Goal: Check status

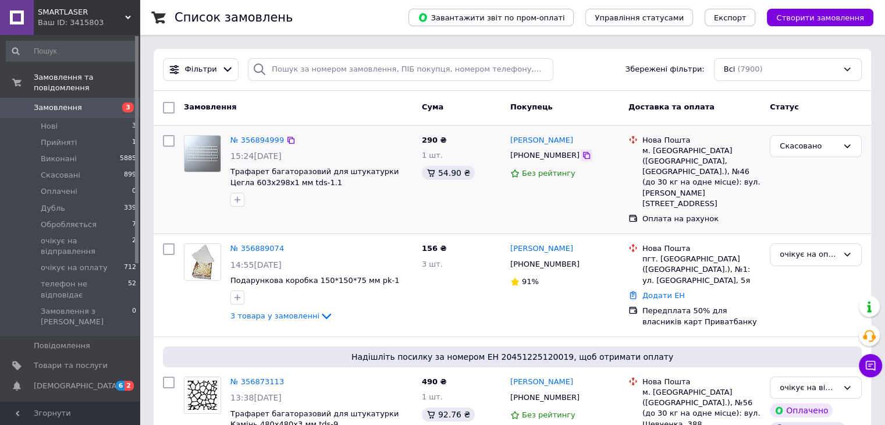
click at [582, 157] on icon at bounding box center [586, 155] width 9 height 9
drag, startPoint x: 590, startPoint y: 140, endPoint x: 512, endPoint y: 143, distance: 78.0
click at [512, 143] on div "[PERSON_NAME]" at bounding box center [564, 140] width 111 height 13
copy link "[PERSON_NAME]"
click at [582, 158] on icon at bounding box center [586, 155] width 9 height 9
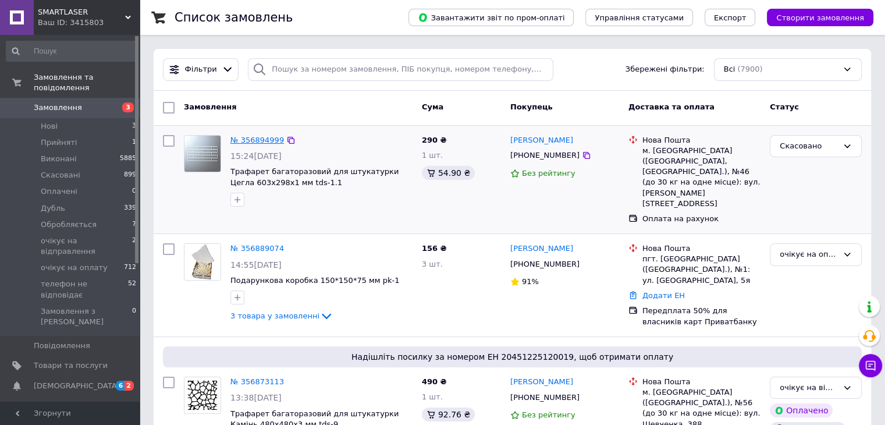
click at [268, 140] on link "№ 356894999" at bounding box center [257, 140] width 54 height 9
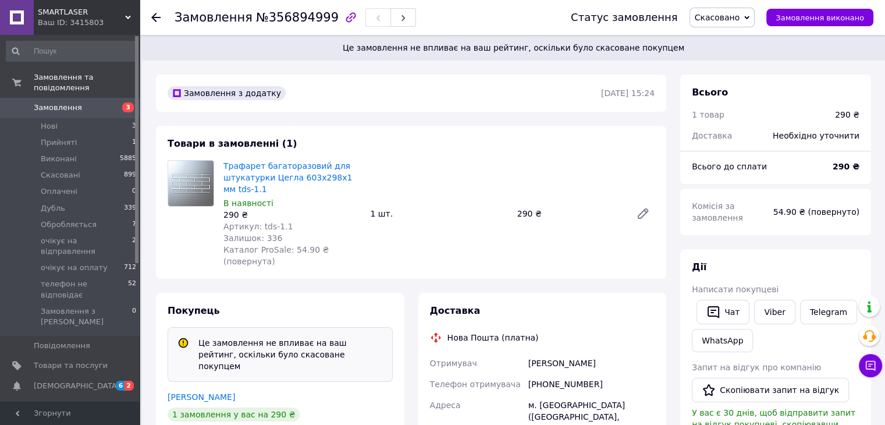
click at [91, 102] on span "Замовлення" at bounding box center [71, 107] width 74 height 10
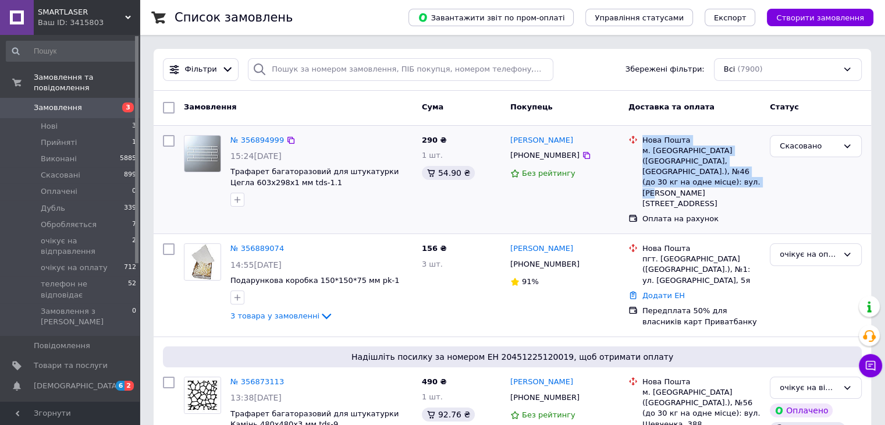
drag, startPoint x: 658, startPoint y: 182, endPoint x: 639, endPoint y: 160, distance: 28.9
click at [639, 160] on div "Нова Пошта м. [GEOGRAPHIC_DATA] ([GEOGRAPHIC_DATA], [GEOGRAPHIC_DATA].), №46 (д…" at bounding box center [694, 172] width 137 height 74
copy div "Нова Пошта м. [GEOGRAPHIC_DATA] ([GEOGRAPHIC_DATA], [GEOGRAPHIC_DATA].), №46 (д…"
click at [469, 204] on div "290 ₴ 1 шт. 54.90 ₴" at bounding box center [461, 179] width 88 height 99
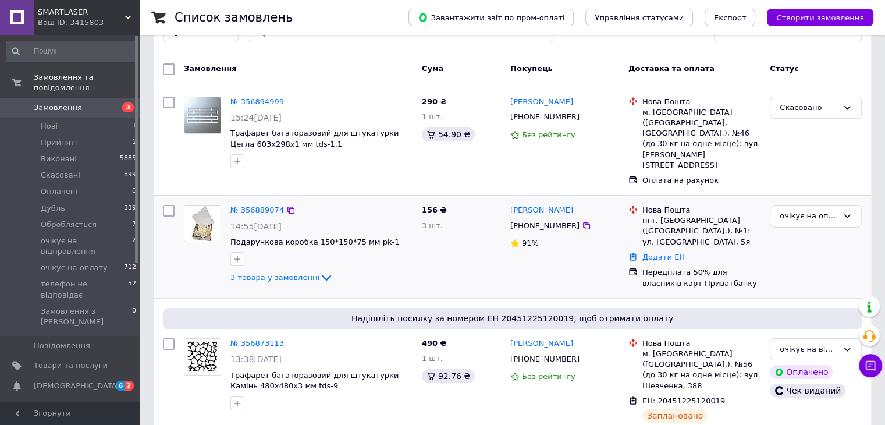
scroll to position [58, 0]
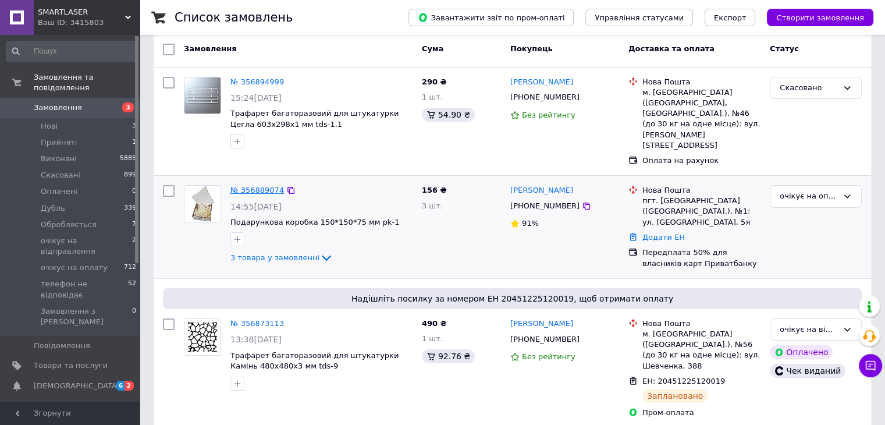
click at [265, 186] on link "№ 356889074" at bounding box center [257, 190] width 54 height 9
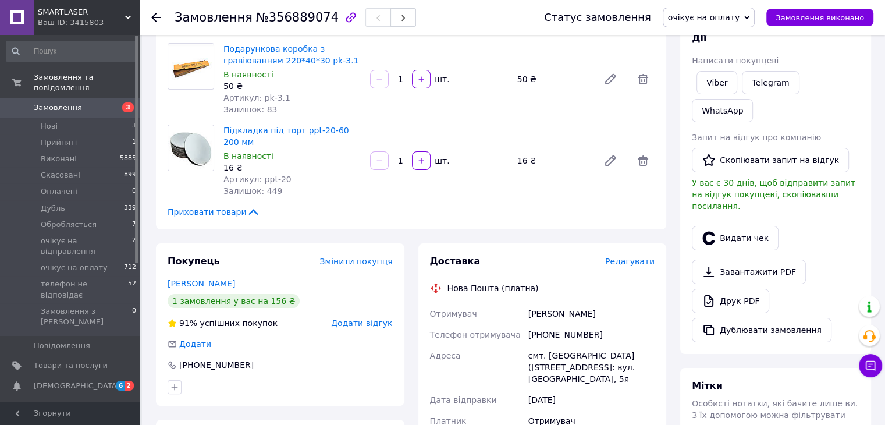
scroll to position [175, 0]
